Goal: Task Accomplishment & Management: Manage account settings

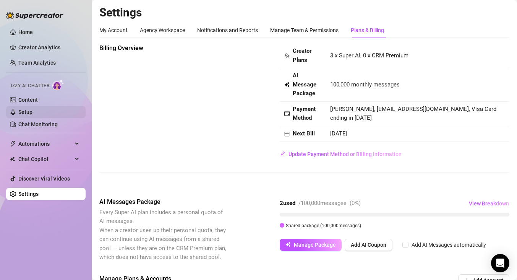
click at [33, 112] on link "Setup" at bounding box center [25, 112] width 14 height 6
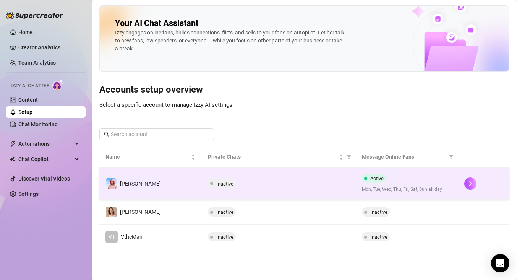
click at [307, 172] on td "Inactive" at bounding box center [279, 183] width 154 height 32
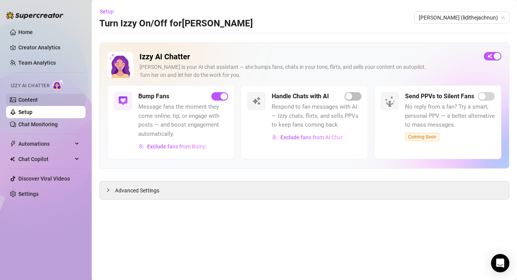
click at [30, 103] on link "Content" at bounding box center [28, 100] width 20 height 6
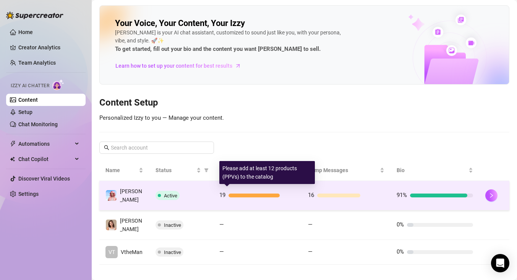
click at [291, 191] on div "19" at bounding box center [257, 195] width 76 height 9
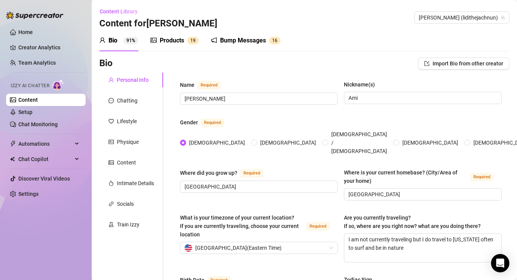
click at [168, 40] on div "Products" at bounding box center [172, 40] width 24 height 9
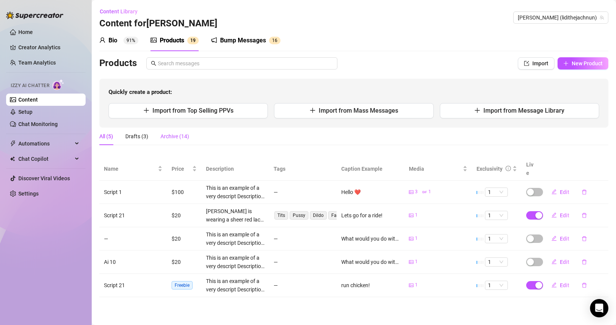
click at [171, 137] on div "Archive (14)" at bounding box center [175, 136] width 29 height 8
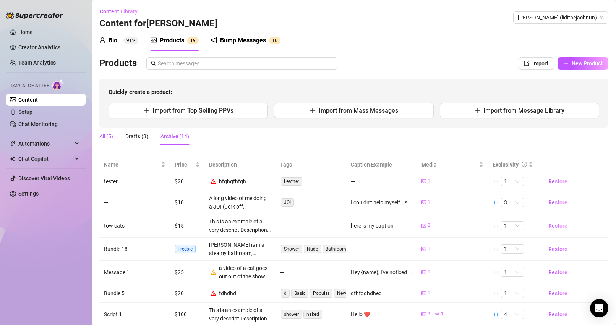
click at [107, 135] on div "All (5)" at bounding box center [106, 136] width 14 height 8
